Goal: Check status: Check status

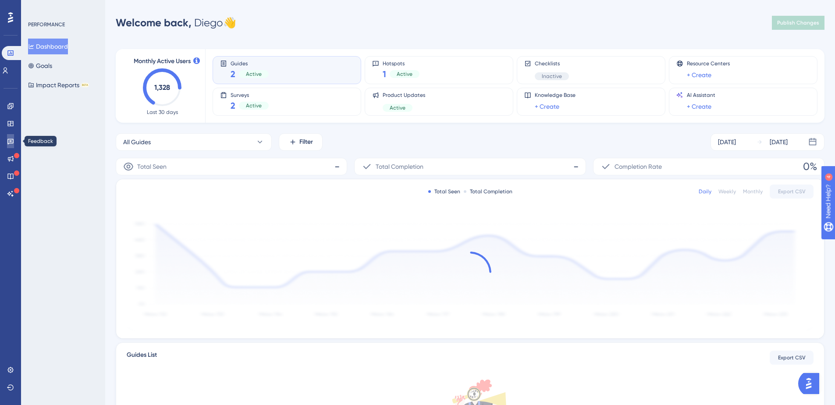
click at [11, 142] on icon at bounding box center [10, 142] width 6 height 6
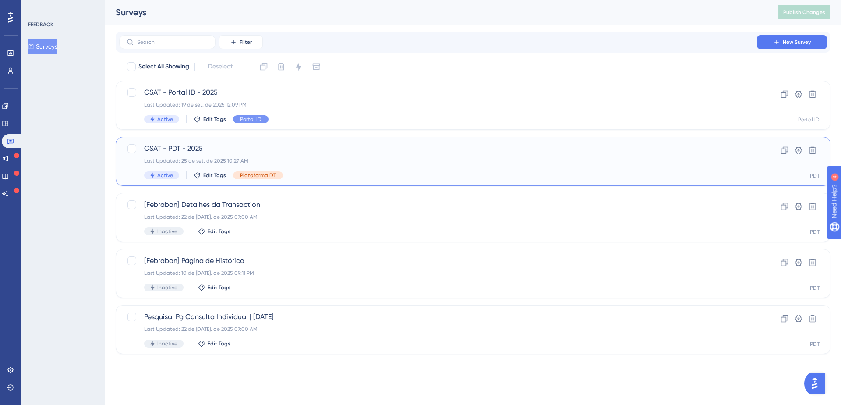
click at [235, 152] on span "CSAT - PDT - 2025" at bounding box center [438, 148] width 588 height 11
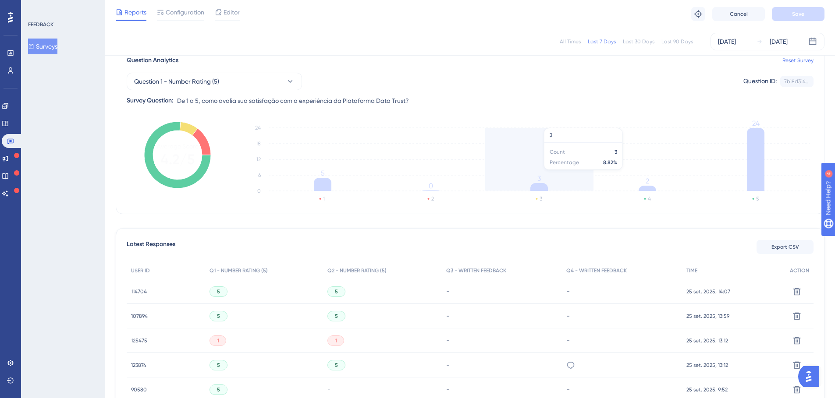
scroll to position [67, 0]
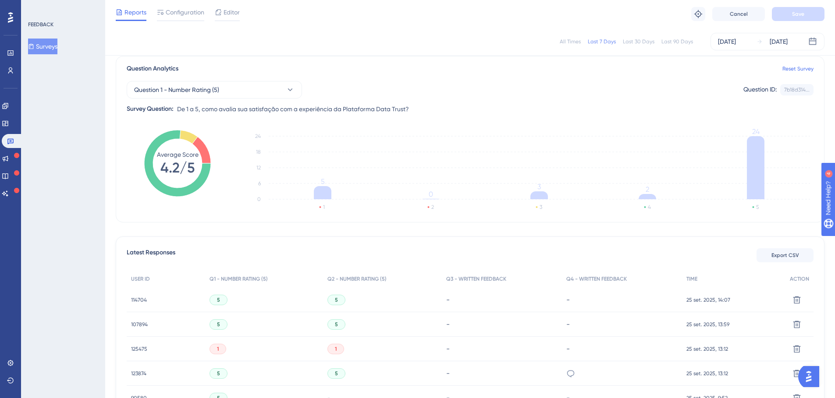
click at [573, 44] on div "All Times" at bounding box center [569, 41] width 21 height 7
click at [208, 87] on span "Question 1 - Number Rating (5)" at bounding box center [176, 90] width 85 height 11
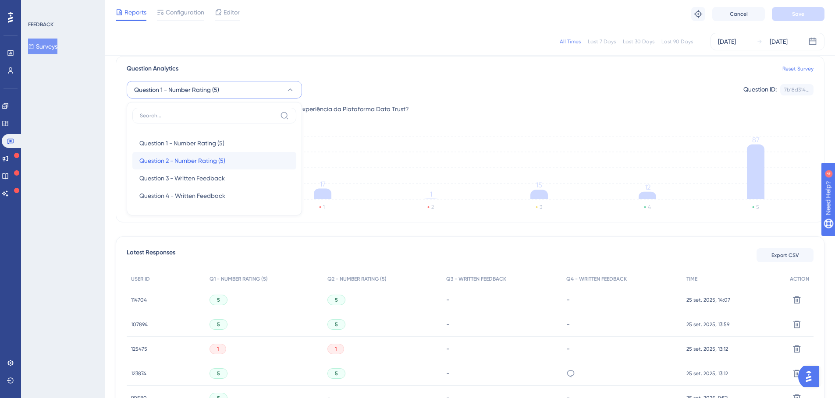
click at [206, 165] on span "Question 2 - Number Rating (5)" at bounding box center [182, 161] width 86 height 11
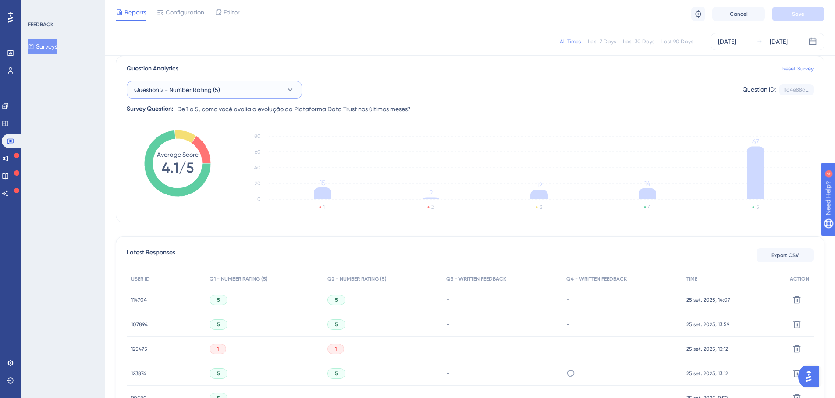
click at [259, 92] on button "Question 2 - Number Rating (5)" at bounding box center [214, 90] width 175 height 18
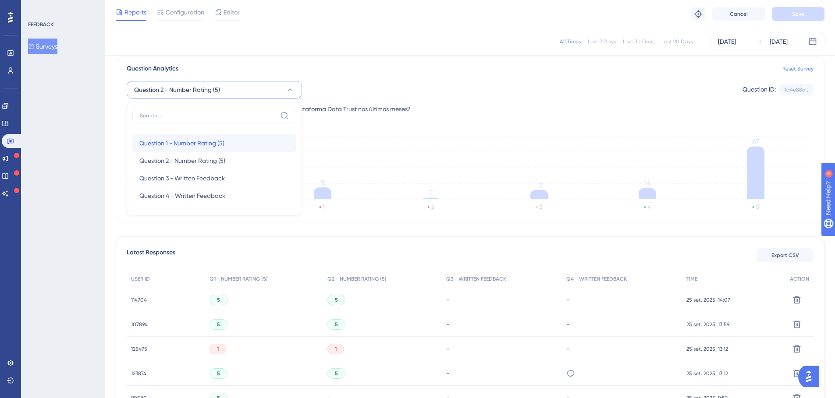
click at [181, 145] on span "Question 1 - Number Rating (5)" at bounding box center [181, 143] width 85 height 11
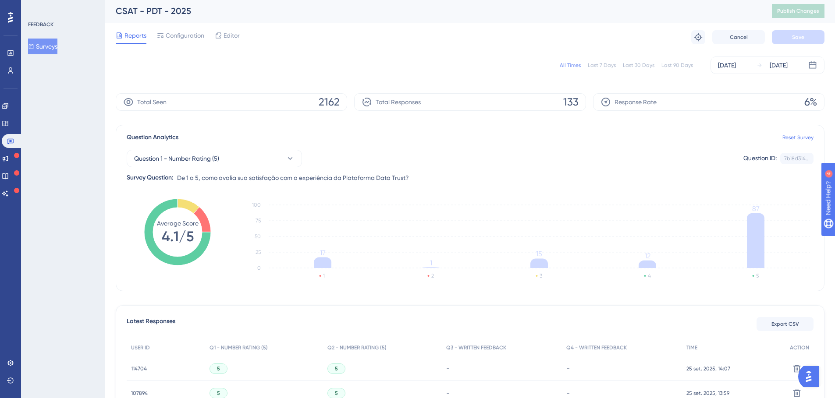
scroll to position [0, 0]
click at [270, 157] on button "Question 1 - Number Rating (5)" at bounding box center [214, 160] width 175 height 18
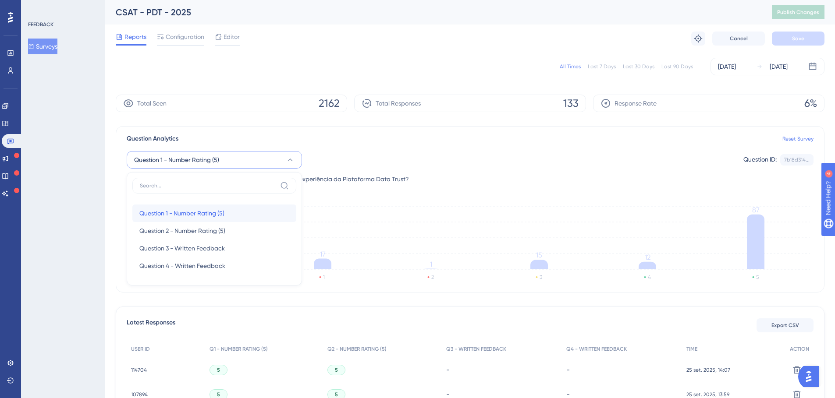
click at [205, 213] on span "Question 1 - Number Rating (5)" at bounding box center [181, 213] width 85 height 11
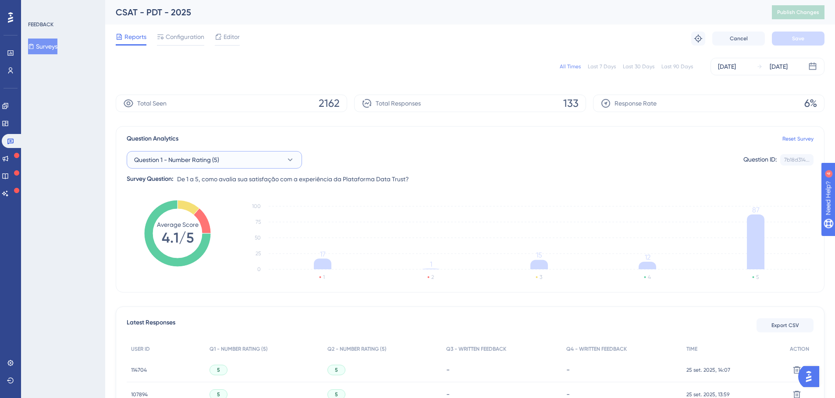
click at [271, 154] on button "Question 1 - Number Rating (5)" at bounding box center [214, 160] width 175 height 18
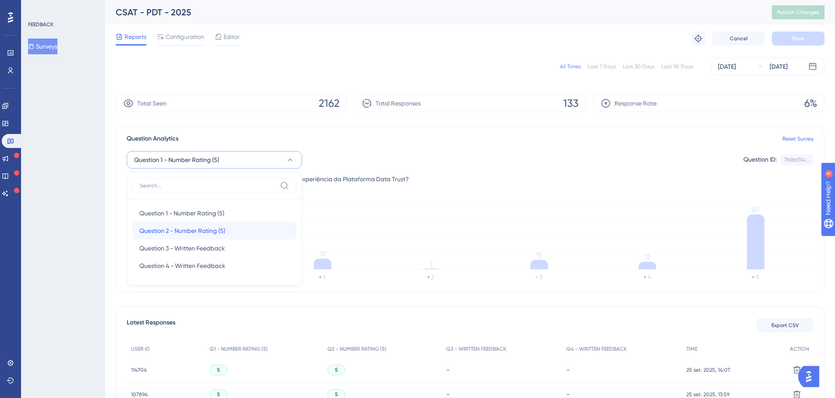
click at [210, 224] on div "Question 2 - Number Rating (5) Question 2 - Number Rating (5)" at bounding box center [214, 231] width 150 height 18
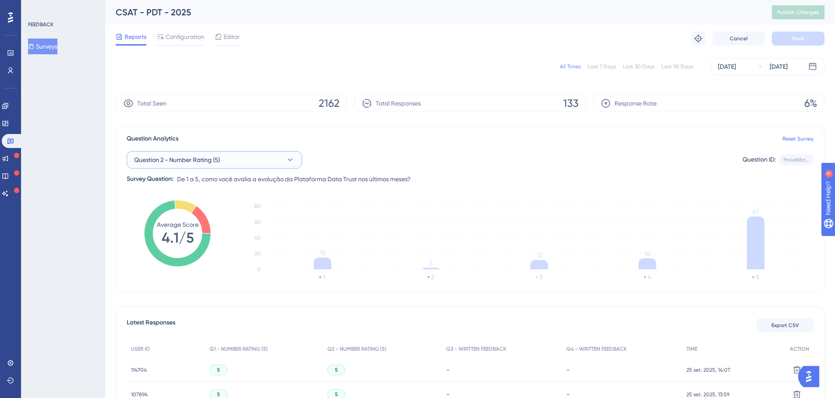
click at [229, 164] on button "Question 2 - Number Rating (5)" at bounding box center [214, 160] width 175 height 18
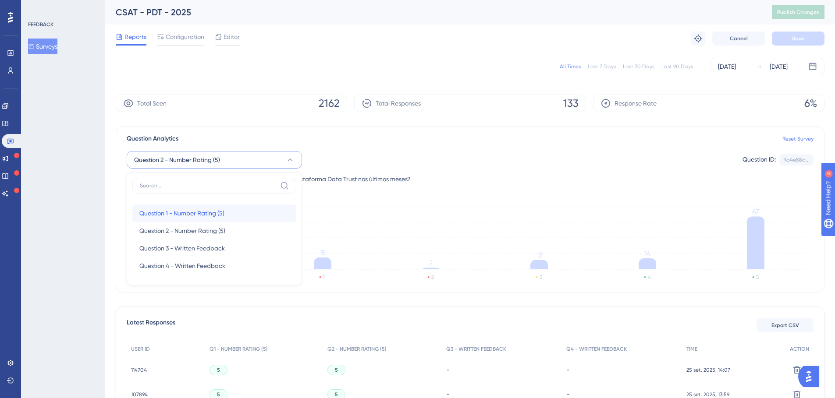
click at [197, 209] on span "Question 1 - Number Rating (5)" at bounding box center [181, 213] width 85 height 11
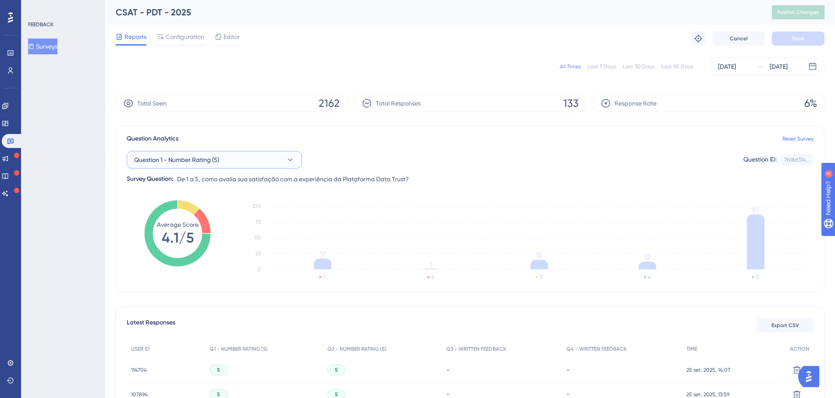
click at [240, 160] on button "Question 1 - Number Rating (5)" at bounding box center [214, 160] width 175 height 18
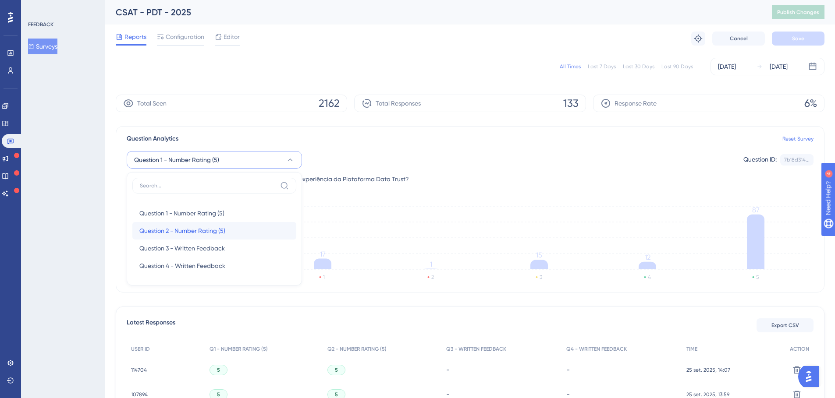
click at [198, 229] on span "Question 2 - Number Rating (5)" at bounding box center [182, 231] width 86 height 11
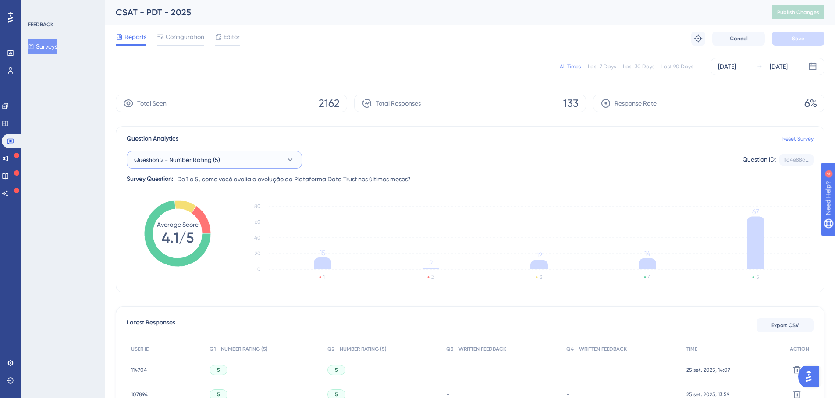
click at [242, 162] on button "Question 2 - Number Rating (5)" at bounding box center [214, 160] width 175 height 18
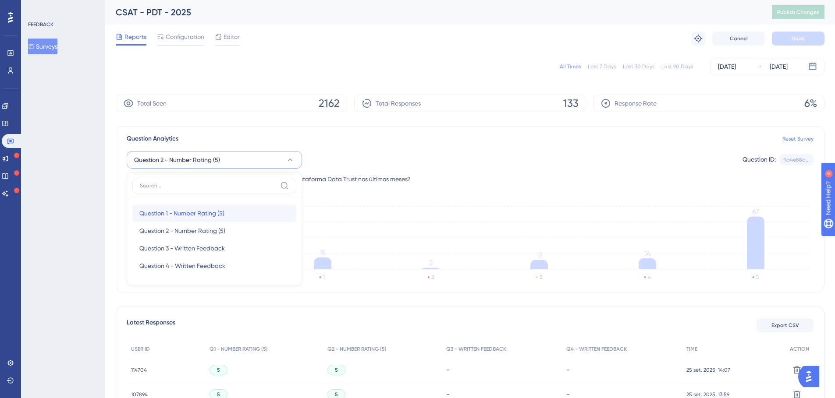
click at [184, 209] on span "Question 1 - Number Rating (5)" at bounding box center [181, 213] width 85 height 11
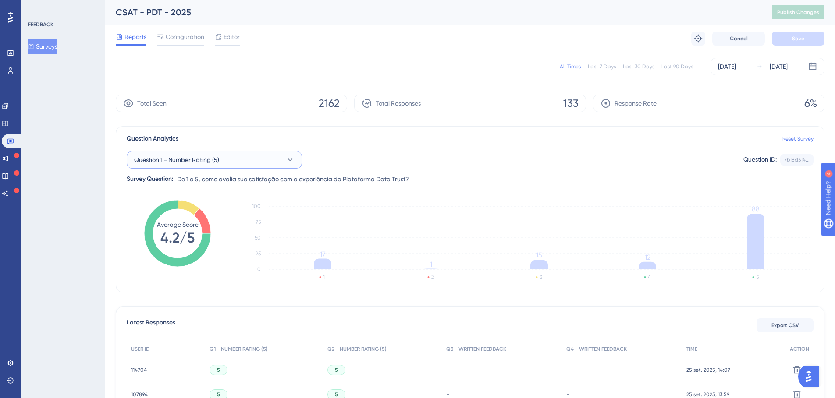
click at [202, 159] on span "Question 1 - Number Rating (5)" at bounding box center [176, 160] width 85 height 11
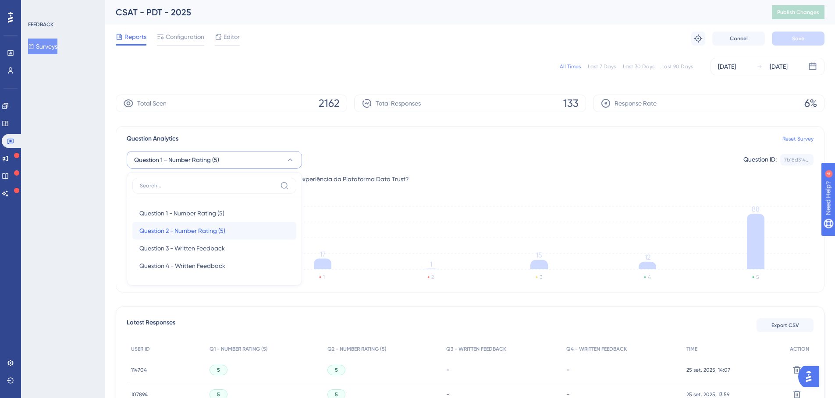
click at [166, 223] on div "Question 2 - Number Rating (5) Question 2 - Number Rating (5)" at bounding box center [214, 231] width 150 height 18
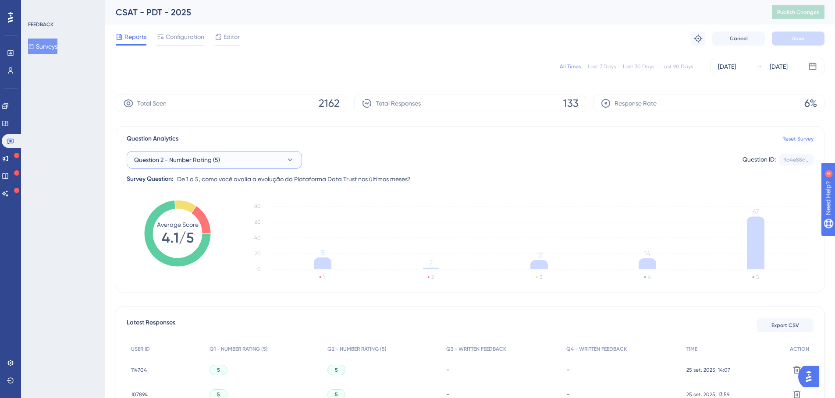
click at [232, 166] on button "Question 2 - Number Rating (5)" at bounding box center [214, 160] width 175 height 18
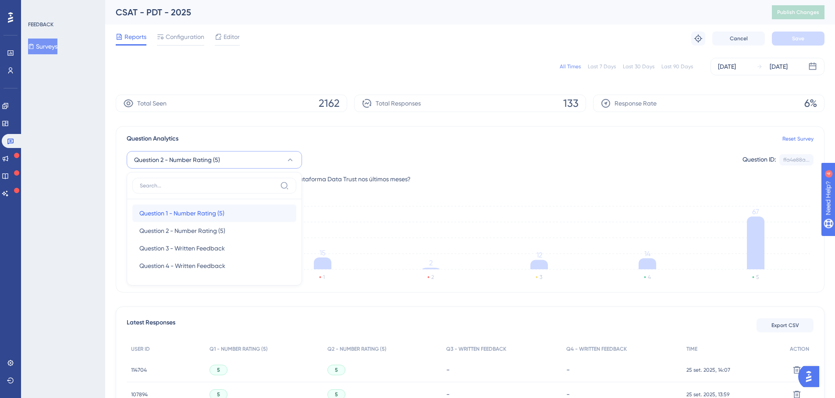
click at [196, 209] on span "Question 1 - Number Rating (5)" at bounding box center [181, 213] width 85 height 11
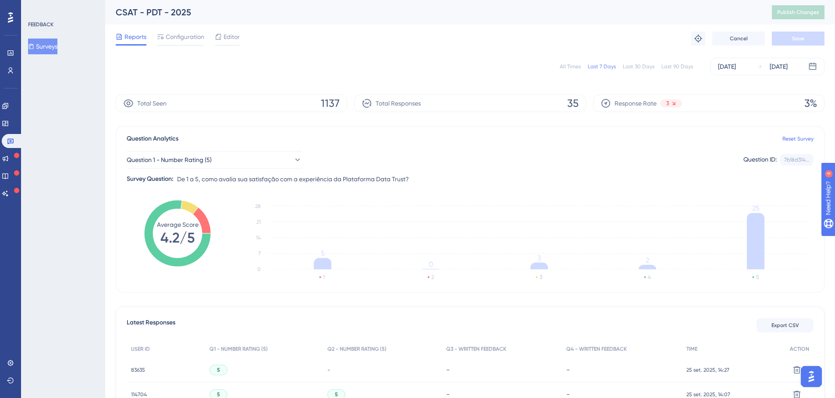
click at [482, 97] on div "Total Responses 35" at bounding box center [469, 104] width 231 height 18
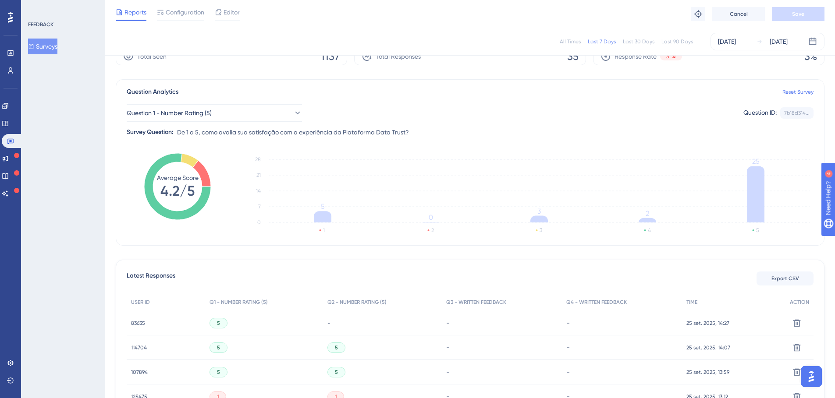
scroll to position [35, 0]
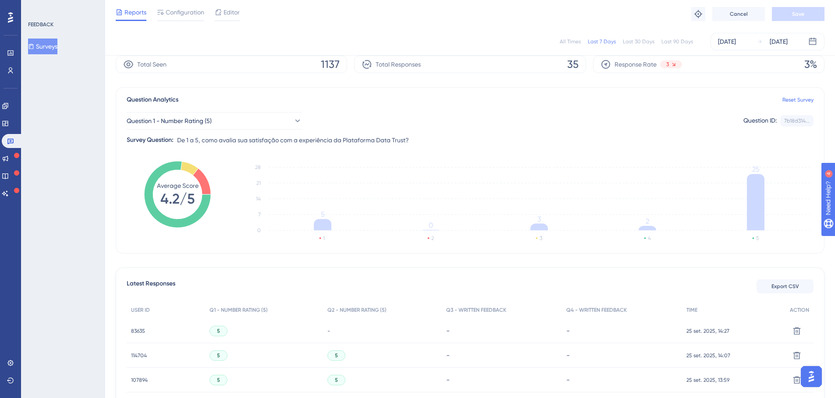
click at [574, 43] on div "All Times" at bounding box center [569, 41] width 21 height 7
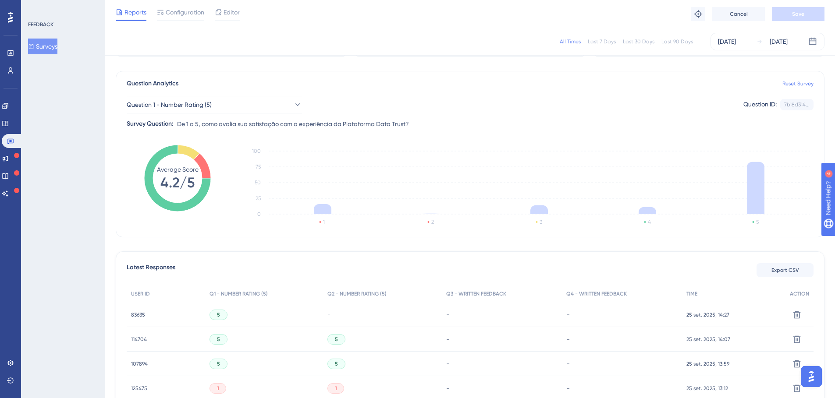
scroll to position [63, 0]
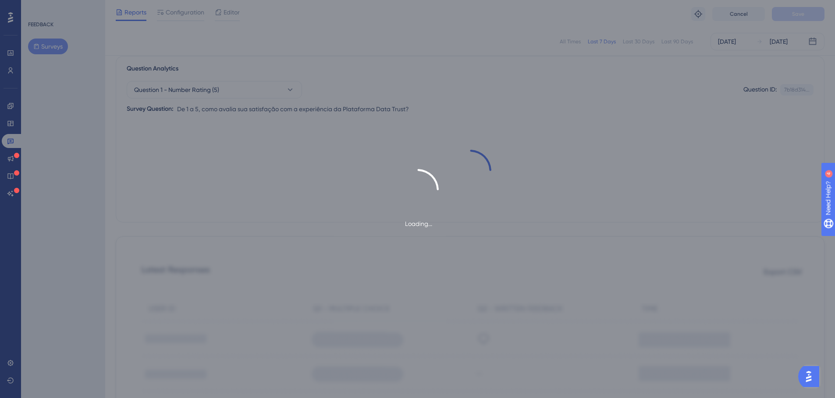
scroll to position [63, 0]
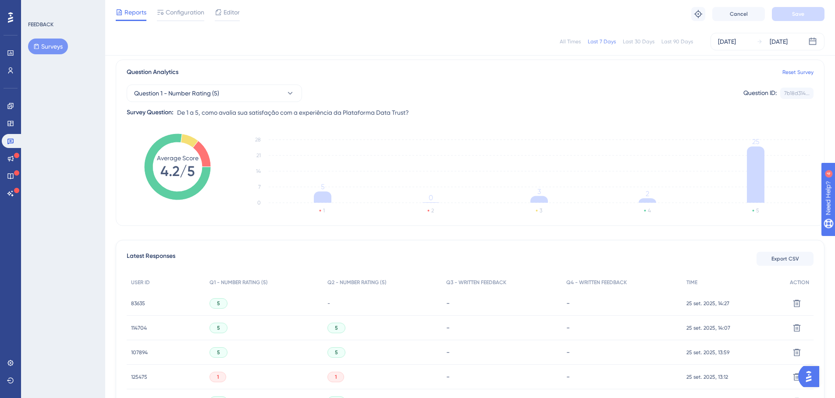
click at [570, 42] on div "All Times" at bounding box center [569, 41] width 21 height 7
